Goal: Task Accomplishment & Management: Complete application form

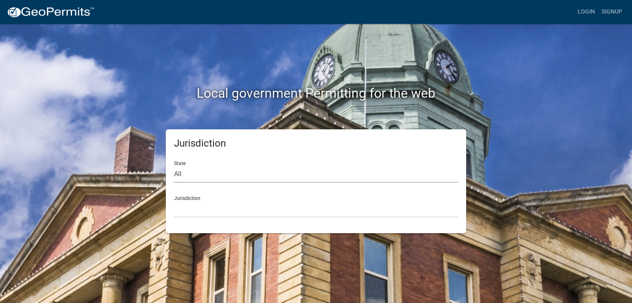
click at [189, 178] on select "All [US_STATE] [US_STATE] [US_STATE] [US_STATE] [US_STATE] [US_STATE] [US_STATE…" at bounding box center [316, 174] width 284 height 17
select select "[US_STATE]"
click at [174, 166] on select "All [US_STATE] [US_STATE] [US_STATE] [US_STATE] [US_STATE] [US_STATE] [US_STATE…" at bounding box center [316, 174] width 284 height 17
click at [196, 213] on select "[GEOGRAPHIC_DATA], [US_STATE] [GEOGRAPHIC_DATA], [US_STATE] [GEOGRAPHIC_DATA], …" at bounding box center [316, 209] width 284 height 17
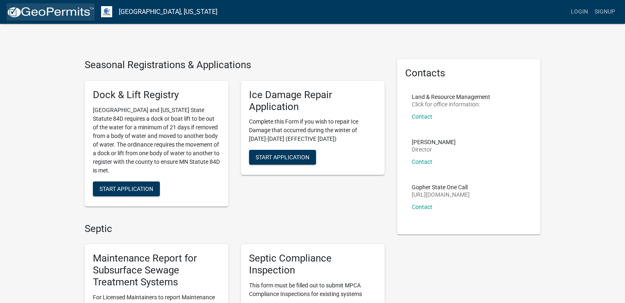
click at [40, 14] on img at bounding box center [51, 12] width 88 height 12
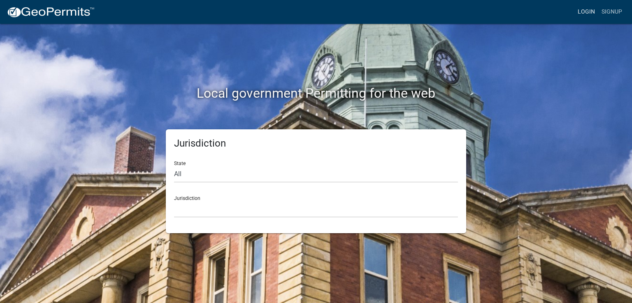
click at [591, 10] on link "Login" at bounding box center [586, 12] width 24 height 16
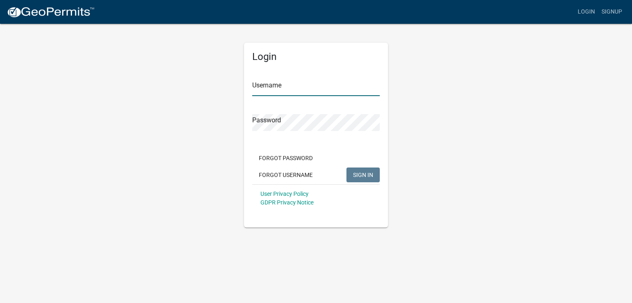
type input "Lakeside Septic"
click at [359, 178] on span "SIGN IN" at bounding box center [363, 174] width 20 height 7
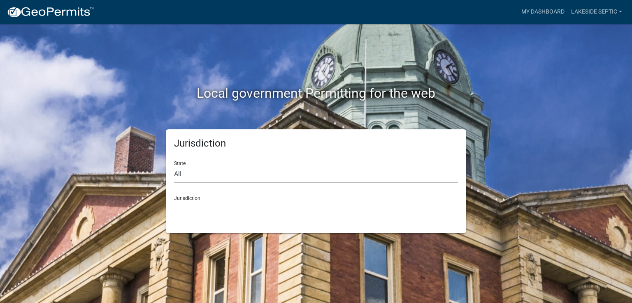
click at [192, 176] on select "All [US_STATE] [US_STATE] [US_STATE] [US_STATE] [US_STATE] [US_STATE] [US_STATE…" at bounding box center [316, 174] width 284 height 17
select select "[US_STATE]"
click at [174, 166] on select "All [US_STATE] [US_STATE] [US_STATE] [US_STATE] [US_STATE] [US_STATE] [US_STATE…" at bounding box center [316, 174] width 284 height 17
click at [200, 208] on select "[GEOGRAPHIC_DATA], [US_STATE] [GEOGRAPHIC_DATA], [US_STATE] [GEOGRAPHIC_DATA], …" at bounding box center [316, 209] width 284 height 17
